Goal: Task Accomplishment & Management: Use online tool/utility

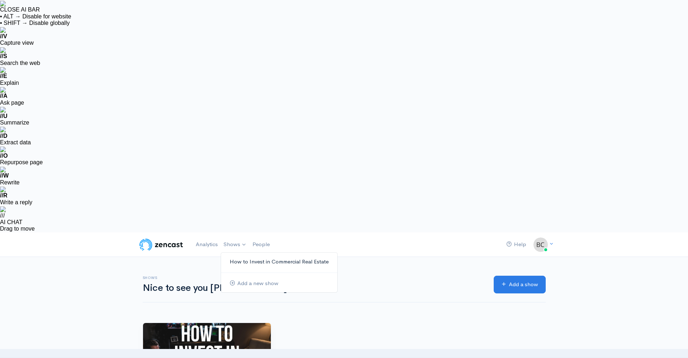
click at [240, 256] on link "How to Invest in Commercial Real Estate" at bounding box center [279, 262] width 116 height 13
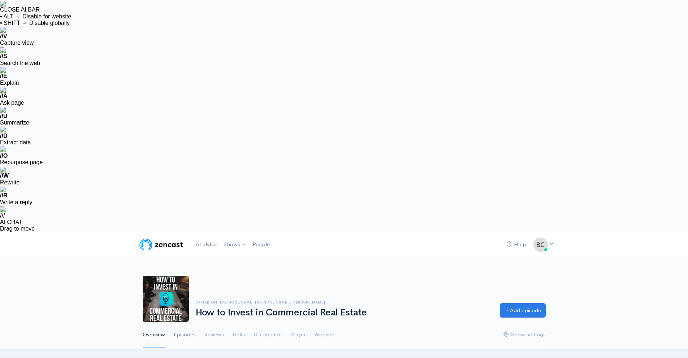
click at [188, 322] on link "Episodes" at bounding box center [185, 335] width 22 height 26
click at [337, 302] on link "Add episode" at bounding box center [523, 309] width 46 height 15
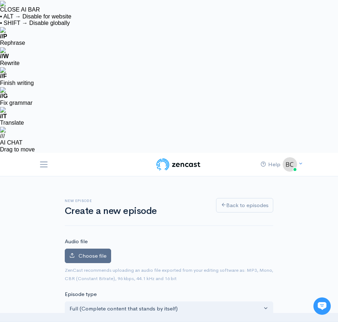
click at [94, 252] on span "Choose file" at bounding box center [92, 255] width 28 height 7
click at [0, 0] on input "Choose file" at bounding box center [0, 0] width 0 height 0
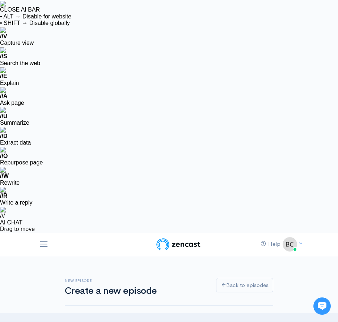
type input "185"
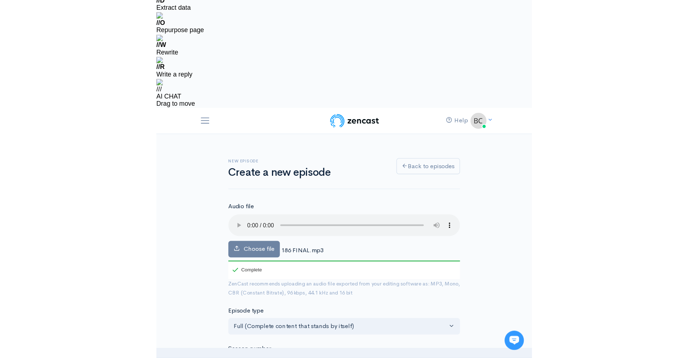
scroll to position [136, 0]
